Goal: Task Accomplishment & Management: Manage account settings

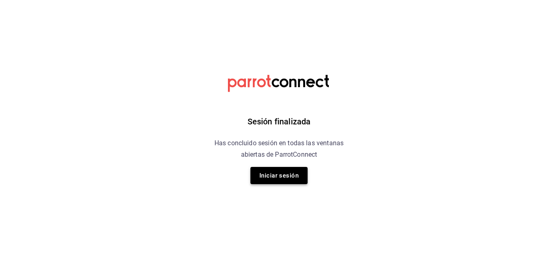
click at [285, 175] on button "Iniciar sesión" at bounding box center [279, 175] width 57 height 17
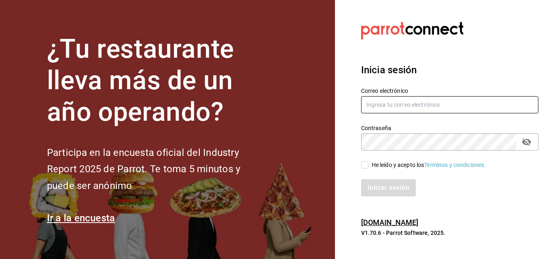
type input "[EMAIL_ADDRESS][DOMAIN_NAME]"
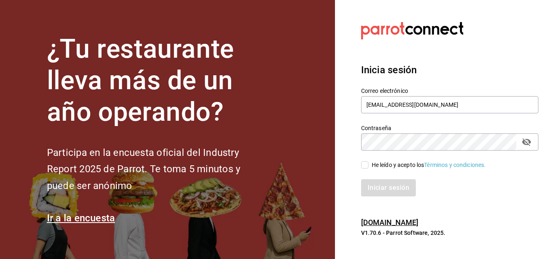
click at [367, 161] on input "He leído y acepto los Términos y condiciones." at bounding box center [364, 164] width 7 height 7
checkbox input "true"
click at [372, 190] on button "Iniciar sesión" at bounding box center [389, 187] width 56 height 17
